Goal: Task Accomplishment & Management: Manage account settings

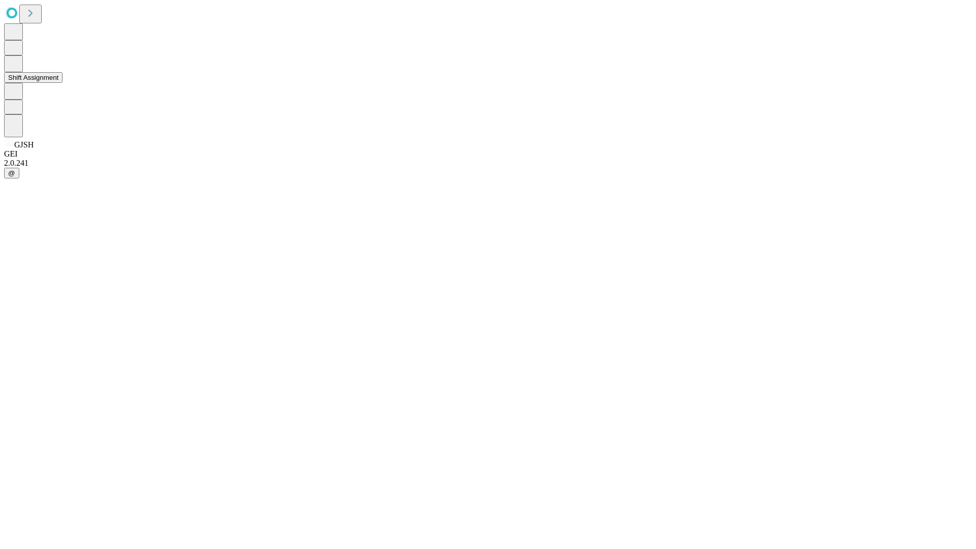
click at [63, 83] on button "Shift Assignment" at bounding box center [33, 77] width 58 height 11
